Goal: Task Accomplishment & Management: Complete application form

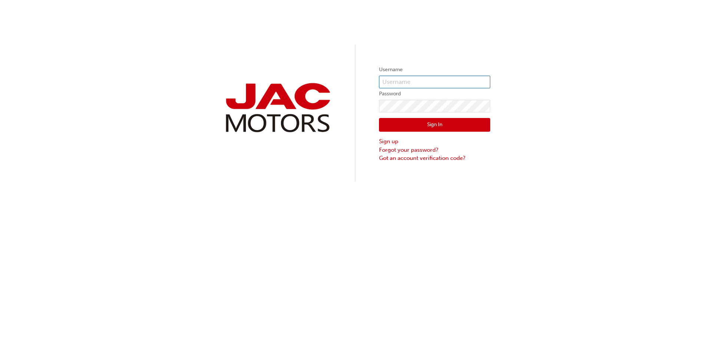
click at [444, 84] on input "text" at bounding box center [434, 82] width 111 height 13
click at [471, 83] on input "[EMAIL_ADDRESS][DOMAIN_NAME]" at bounding box center [434, 82] width 111 height 13
click at [476, 83] on input "[EMAIL_ADDRESS][DOMAIN_NAME]" at bounding box center [434, 82] width 111 height 13
type input "w"
type input "[EMAIL_ADDRESS][DOMAIN_NAME]"
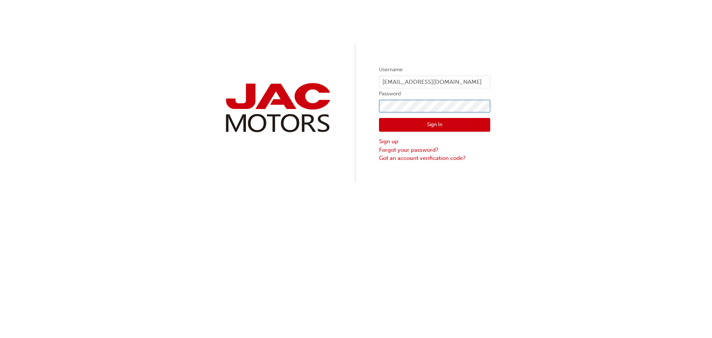
click button "Sign In" at bounding box center [434, 125] width 111 height 14
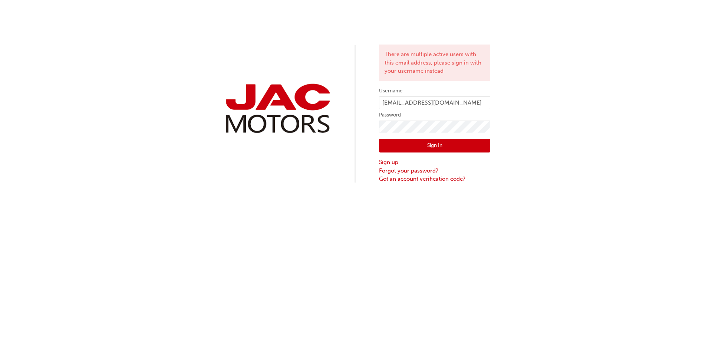
click at [570, 125] on div "There are multiple active users with this email address, please sign in with yo…" at bounding box center [356, 91] width 712 height 183
click button "Sign In" at bounding box center [434, 146] width 111 height 14
click at [446, 141] on button "Sign In" at bounding box center [434, 146] width 111 height 14
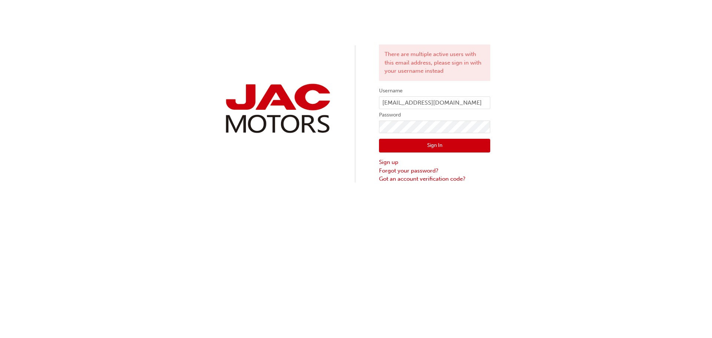
click at [446, 141] on button "Sign In" at bounding box center [434, 146] width 111 height 14
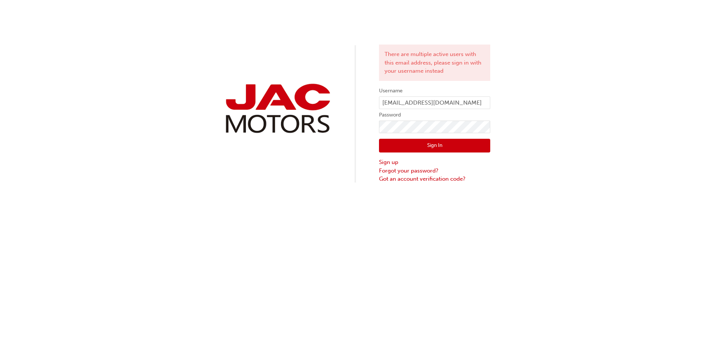
click at [446, 141] on button "Sign In" at bounding box center [434, 146] width 111 height 14
click at [446, 141] on div "There are multiple active users with this email address, please sign in with yo…" at bounding box center [356, 169] width 712 height 338
click at [446, 141] on button "Sign In" at bounding box center [434, 146] width 111 height 14
drag, startPoint x: 243, startPoint y: 193, endPoint x: 253, endPoint y: 200, distance: 11.5
click at [244, 192] on div "There are multiple active users with this email address, please sign in with yo…" at bounding box center [356, 169] width 712 height 338
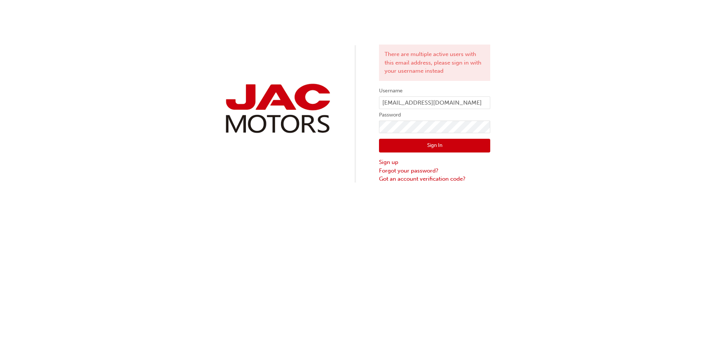
click at [389, 274] on div "There are multiple active users with this email address, please sign in with yo…" at bounding box center [356, 169] width 712 height 338
drag, startPoint x: 389, startPoint y: 274, endPoint x: 445, endPoint y: 239, distance: 65.6
click at [420, 253] on div "There are multiple active users with this email address, please sign in with yo…" at bounding box center [356, 169] width 712 height 338
click at [519, 203] on div "There are multiple active users with this email address, please sign in with yo…" at bounding box center [356, 169] width 712 height 338
click at [466, 145] on button "Sign In" at bounding box center [434, 146] width 111 height 14
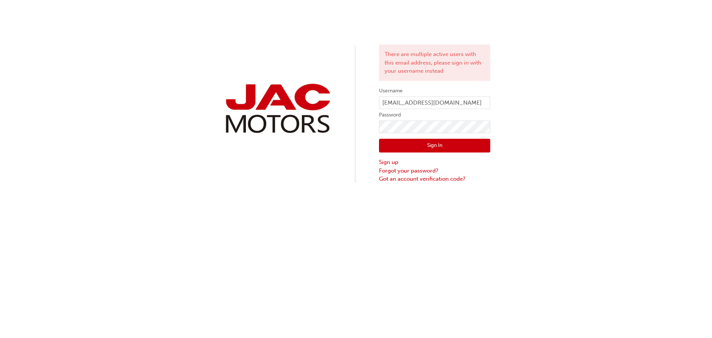
click at [466, 144] on button "Sign In" at bounding box center [434, 146] width 111 height 14
click at [466, 143] on button "Sign In" at bounding box center [434, 146] width 111 height 14
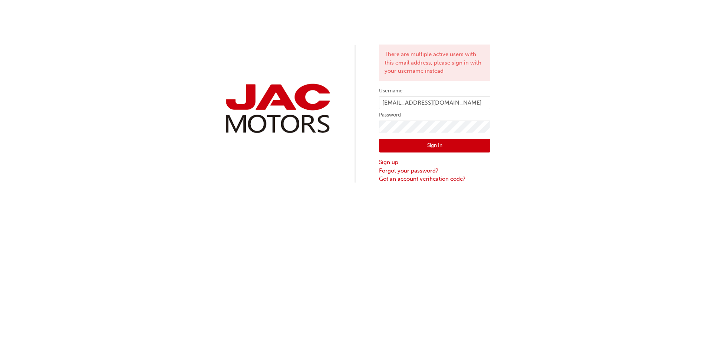
drag, startPoint x: 593, startPoint y: 180, endPoint x: 566, endPoint y: 180, distance: 27.1
click at [591, 181] on div "There are multiple active users with this email address, please sign in with yo…" at bounding box center [356, 91] width 712 height 183
click at [432, 145] on button "Sign In" at bounding box center [434, 146] width 111 height 14
click at [430, 144] on button "Sign In" at bounding box center [434, 146] width 111 height 14
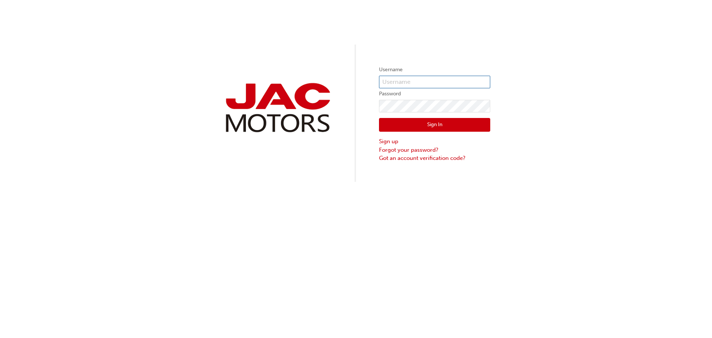
type input "[EMAIL_ADDRESS][DOMAIN_NAME]"
click button "Sign In" at bounding box center [434, 125] width 111 height 14
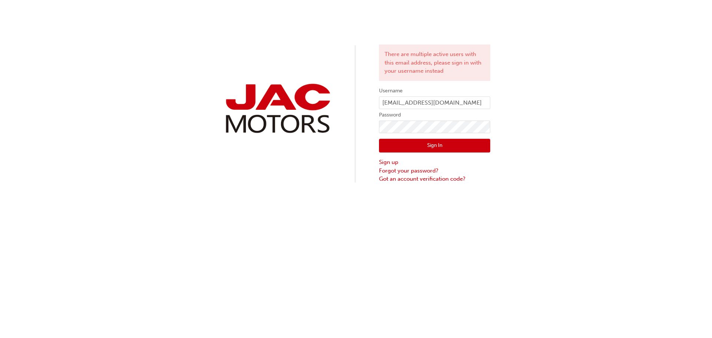
click at [400, 147] on button "Sign In" at bounding box center [434, 146] width 111 height 14
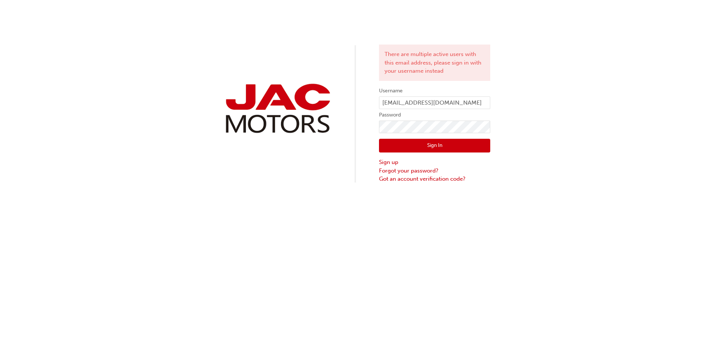
click at [400, 147] on button "Sign In" at bounding box center [434, 146] width 111 height 14
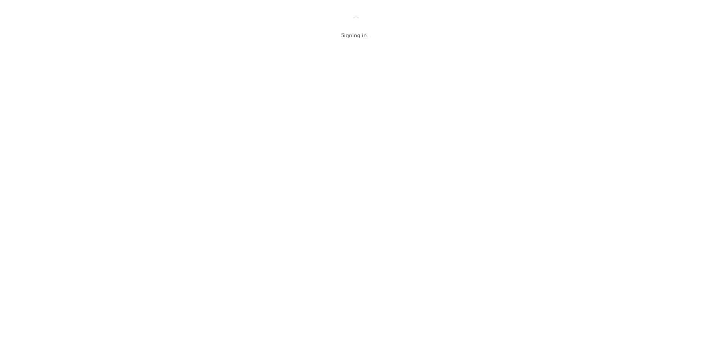
click at [400, 147] on div "Signing in..." at bounding box center [356, 169] width 712 height 338
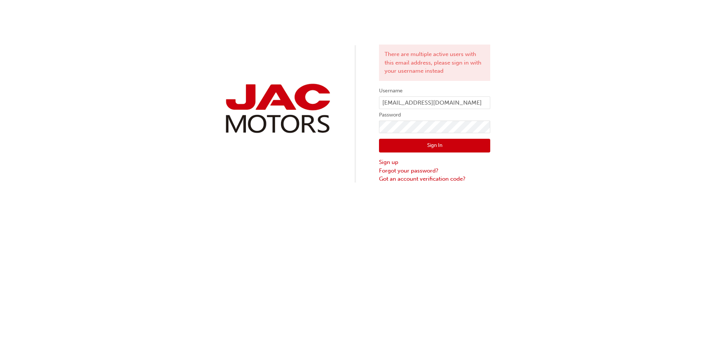
click at [400, 147] on button "Sign In" at bounding box center [434, 146] width 111 height 14
click at [564, 160] on div "There are multiple active users with this email address, please sign in with yo…" at bounding box center [356, 91] width 712 height 183
click at [565, 160] on div "There are multiple active users with this email address, please sign in with yo…" at bounding box center [356, 91] width 712 height 183
click at [567, 160] on div "There are multiple active users with this email address, please sign in with yo…" at bounding box center [356, 91] width 712 height 183
click at [491, 150] on div "There are multiple active users with this email address, please sign in with yo…" at bounding box center [356, 91] width 712 height 183
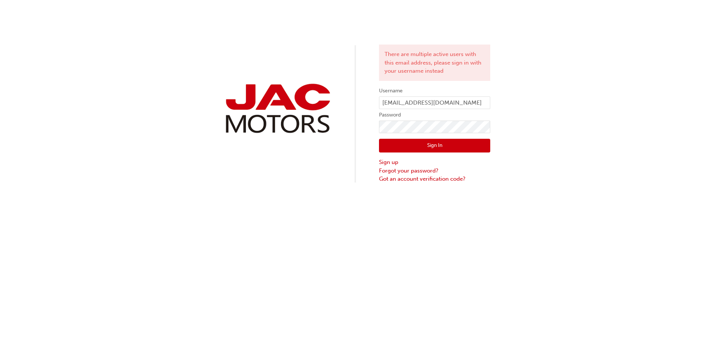
click at [487, 150] on button "Sign In" at bounding box center [434, 146] width 111 height 14
click at [481, 145] on button "Sign In" at bounding box center [434, 146] width 111 height 14
click at [423, 141] on button "Sign In" at bounding box center [434, 146] width 111 height 14
click at [426, 141] on button "Sign In" at bounding box center [434, 146] width 111 height 14
click at [427, 140] on button "Sign In" at bounding box center [434, 146] width 111 height 14
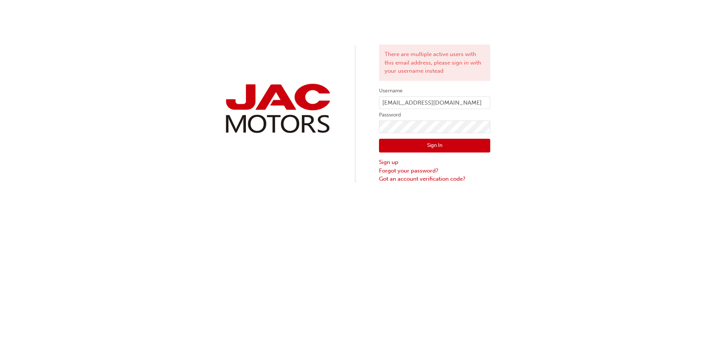
click at [428, 138] on div "Sign In Sign up Forgot your password? Got an account verification code?" at bounding box center [434, 158] width 111 height 50
click at [431, 143] on button "Sign In" at bounding box center [434, 146] width 111 height 14
click at [432, 145] on button "Sign In" at bounding box center [434, 146] width 111 height 14
click at [434, 144] on button "Sign In" at bounding box center [434, 146] width 111 height 14
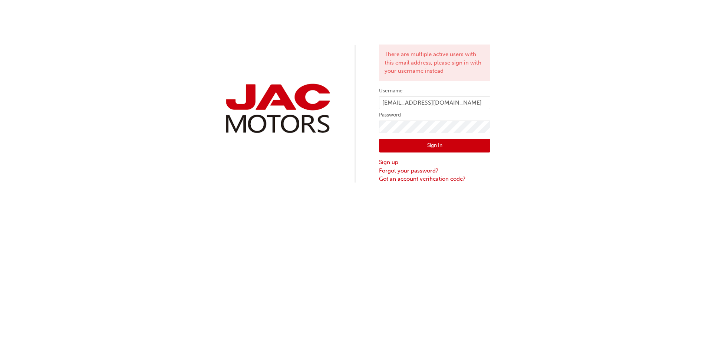
click at [434, 144] on button "Sign In" at bounding box center [434, 146] width 111 height 14
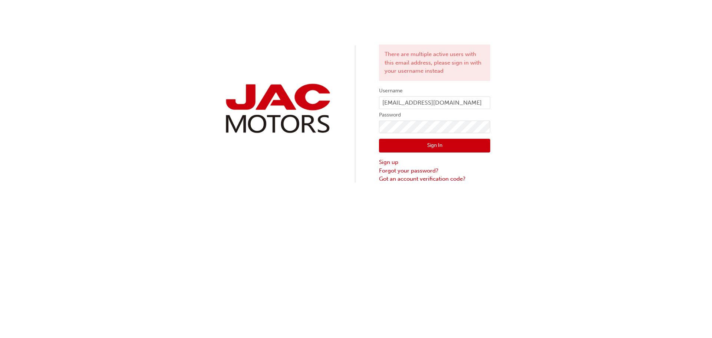
click at [409, 147] on button "Sign In" at bounding box center [434, 146] width 111 height 14
click at [409, 146] on button "Sign In" at bounding box center [434, 146] width 111 height 14
click at [409, 145] on button "Sign In" at bounding box center [434, 146] width 111 height 14
click at [384, 140] on button "Sign In" at bounding box center [434, 146] width 111 height 14
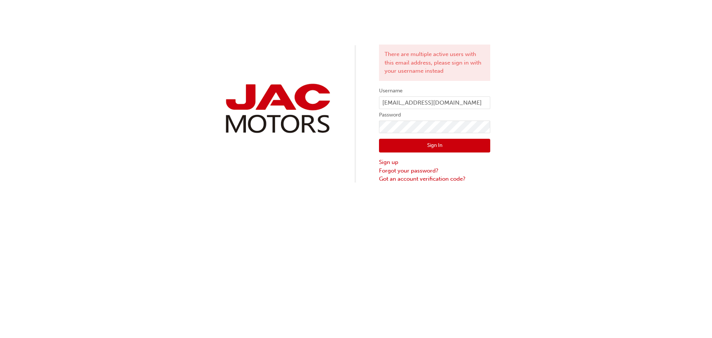
click at [384, 140] on button "Sign In" at bounding box center [434, 146] width 111 height 14
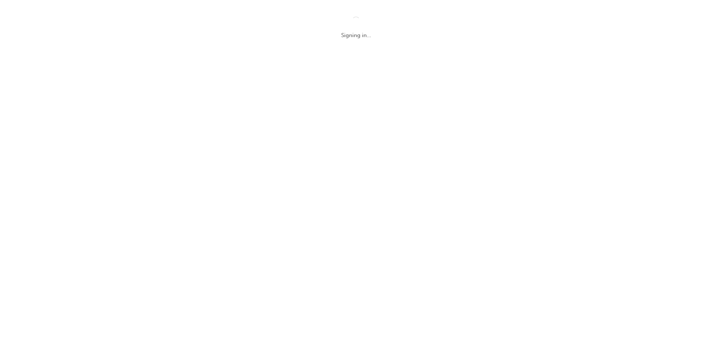
click at [384, 140] on div "Signing in..." at bounding box center [356, 169] width 712 height 338
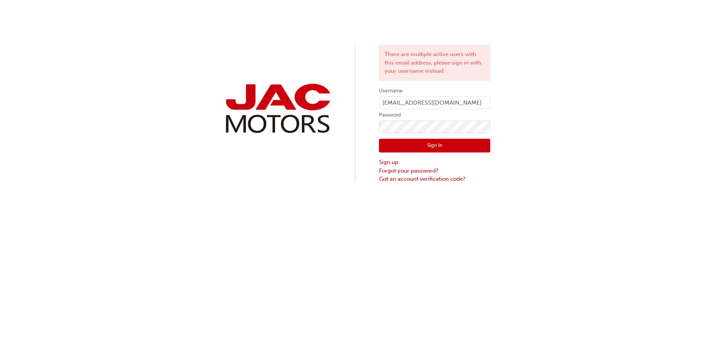
click at [355, 146] on div at bounding box center [355, 113] width 1 height 137
click at [400, 142] on button "Sign In" at bounding box center [434, 146] width 111 height 14
click at [399, 141] on button "Sign In" at bounding box center [434, 146] width 111 height 14
click at [454, 141] on button "Sign In" at bounding box center [434, 146] width 111 height 14
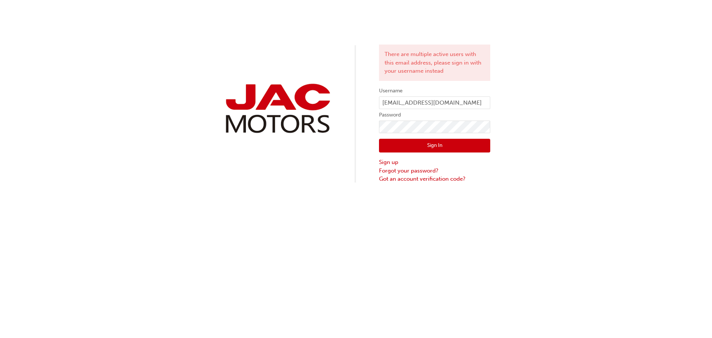
click at [439, 145] on button "Sign In" at bounding box center [434, 146] width 111 height 14
click at [439, 144] on button "Sign In" at bounding box center [434, 146] width 111 height 14
click at [464, 139] on button "Sign In" at bounding box center [434, 146] width 111 height 14
click at [464, 141] on button "Sign In" at bounding box center [434, 146] width 111 height 14
click at [464, 142] on button "Sign In" at bounding box center [434, 146] width 111 height 14
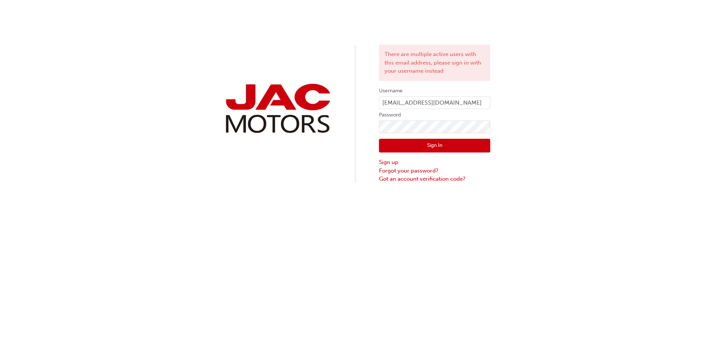
click at [464, 142] on button "Sign In" at bounding box center [434, 146] width 111 height 14
click at [481, 151] on button "Sign In" at bounding box center [434, 146] width 111 height 14
click at [483, 150] on button "Sign In" at bounding box center [434, 146] width 111 height 14
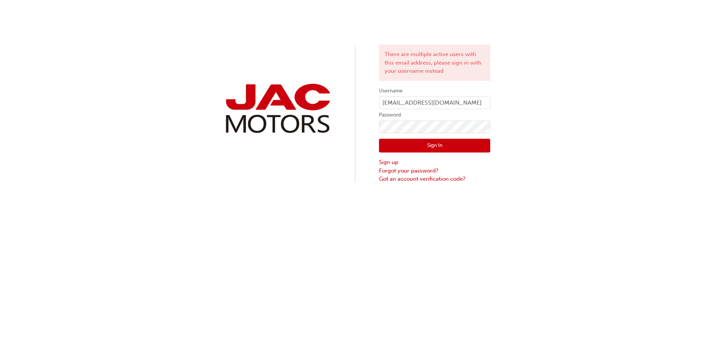
click at [483, 150] on button "Sign In" at bounding box center [434, 146] width 111 height 14
click at [456, 147] on button "Sign In" at bounding box center [434, 146] width 111 height 14
click at [442, 145] on button "Sign In" at bounding box center [434, 146] width 111 height 14
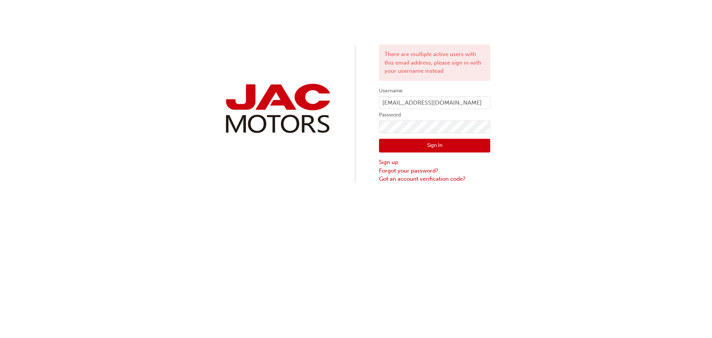
click at [442, 145] on button "Sign In" at bounding box center [434, 146] width 111 height 14
click at [409, 143] on button "Sign In" at bounding box center [434, 146] width 111 height 14
click at [407, 148] on button "Sign In" at bounding box center [434, 146] width 111 height 14
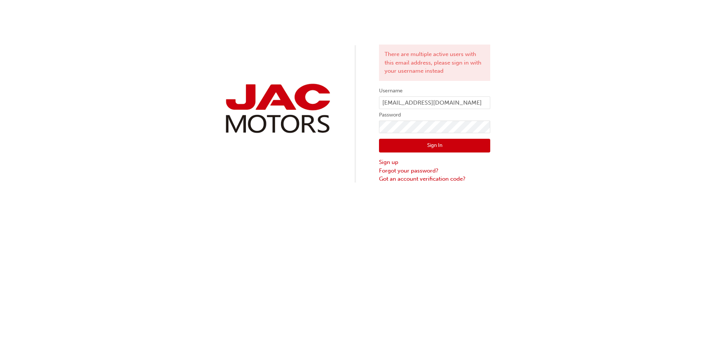
click at [407, 148] on button "Sign In" at bounding box center [434, 146] width 111 height 14
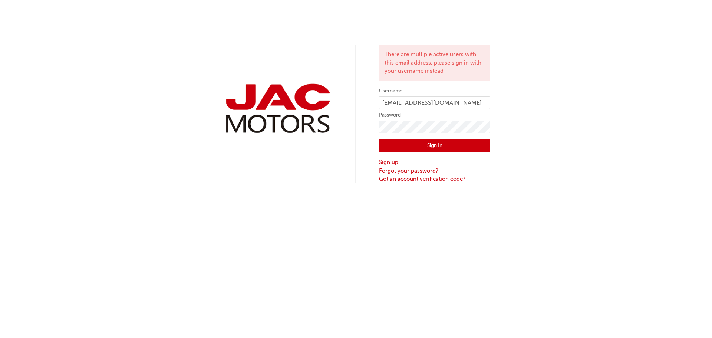
click at [407, 148] on button "Sign In" at bounding box center [434, 146] width 111 height 14
click at [456, 147] on button "Sign In" at bounding box center [434, 146] width 111 height 14
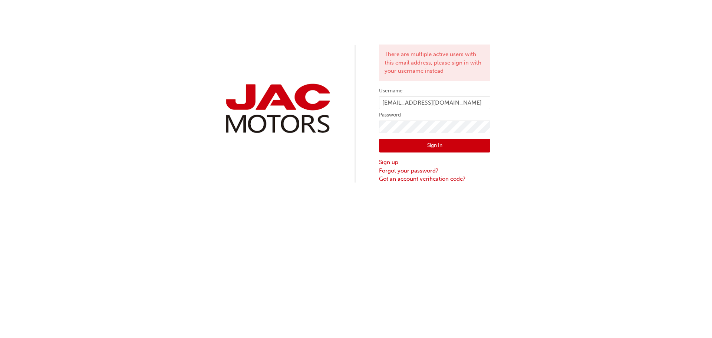
click at [458, 144] on button "Sign In" at bounding box center [434, 146] width 111 height 14
click at [473, 140] on button "Sign In" at bounding box center [434, 146] width 111 height 14
